Goal: Check status: Check status

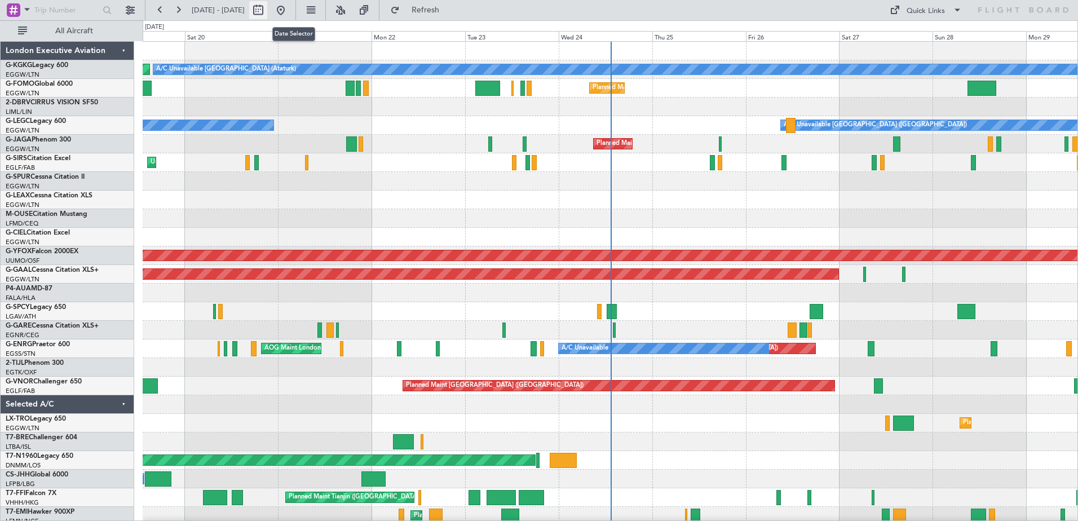
click at [267, 10] on button at bounding box center [258, 10] width 18 height 18
select select "9"
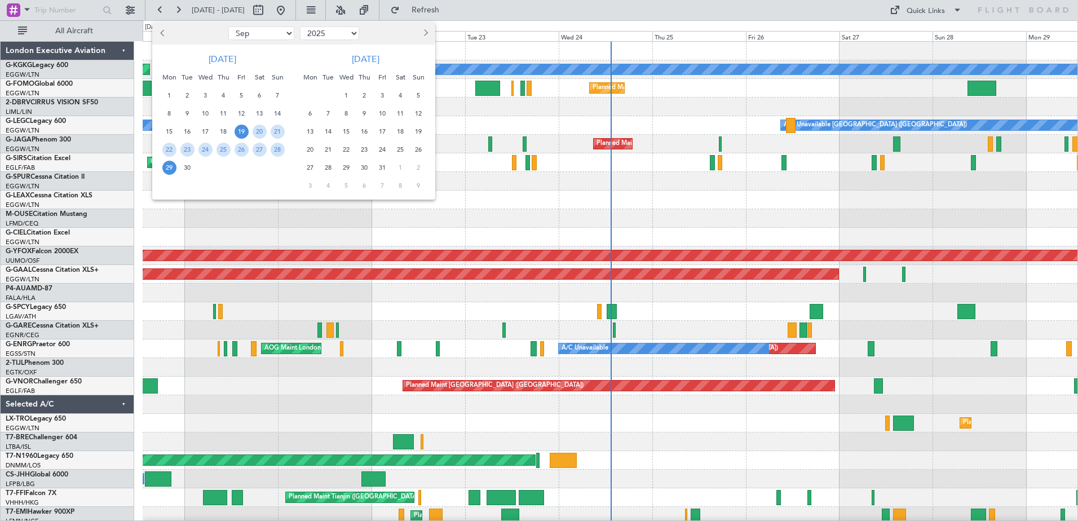
click at [356, 32] on select "2015 2016 2017 2018 2019 2020 2021 2022 2023 2024 2025 2026 2027 2028 2029 2030…" at bounding box center [329, 34] width 59 height 14
select select "2022"
click at [300, 27] on select "2015 2016 2017 2018 2019 2020 2021 2022 2023 2024 2025 2026 2027 2028 2029 2030…" at bounding box center [329, 34] width 59 height 14
click at [272, 148] on span "25" at bounding box center [278, 150] width 14 height 14
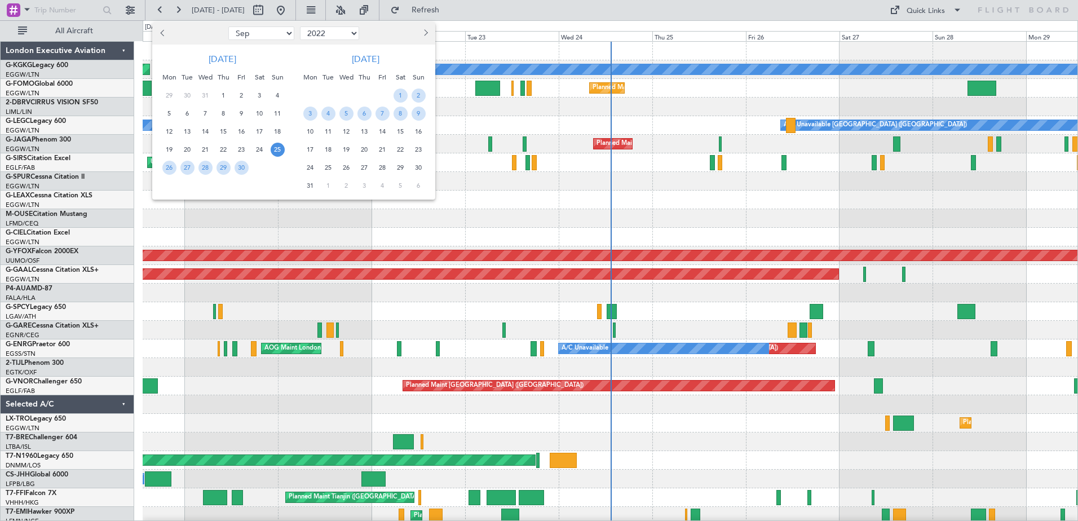
click at [272, 148] on span "25" at bounding box center [278, 150] width 14 height 14
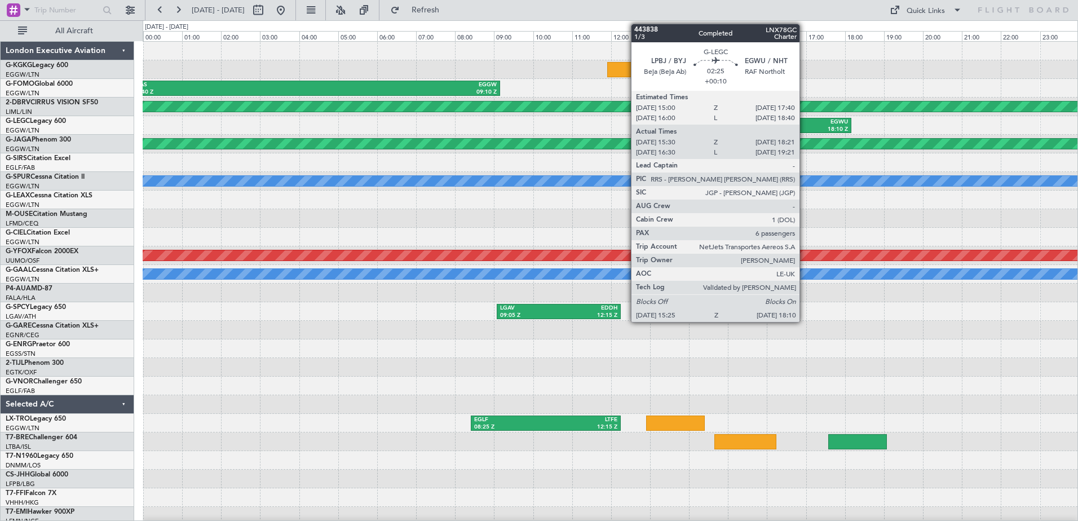
click at [805, 126] on div "18:10 Z" at bounding box center [823, 130] width 50 height 8
